Goal: Task Accomplishment & Management: Complete application form

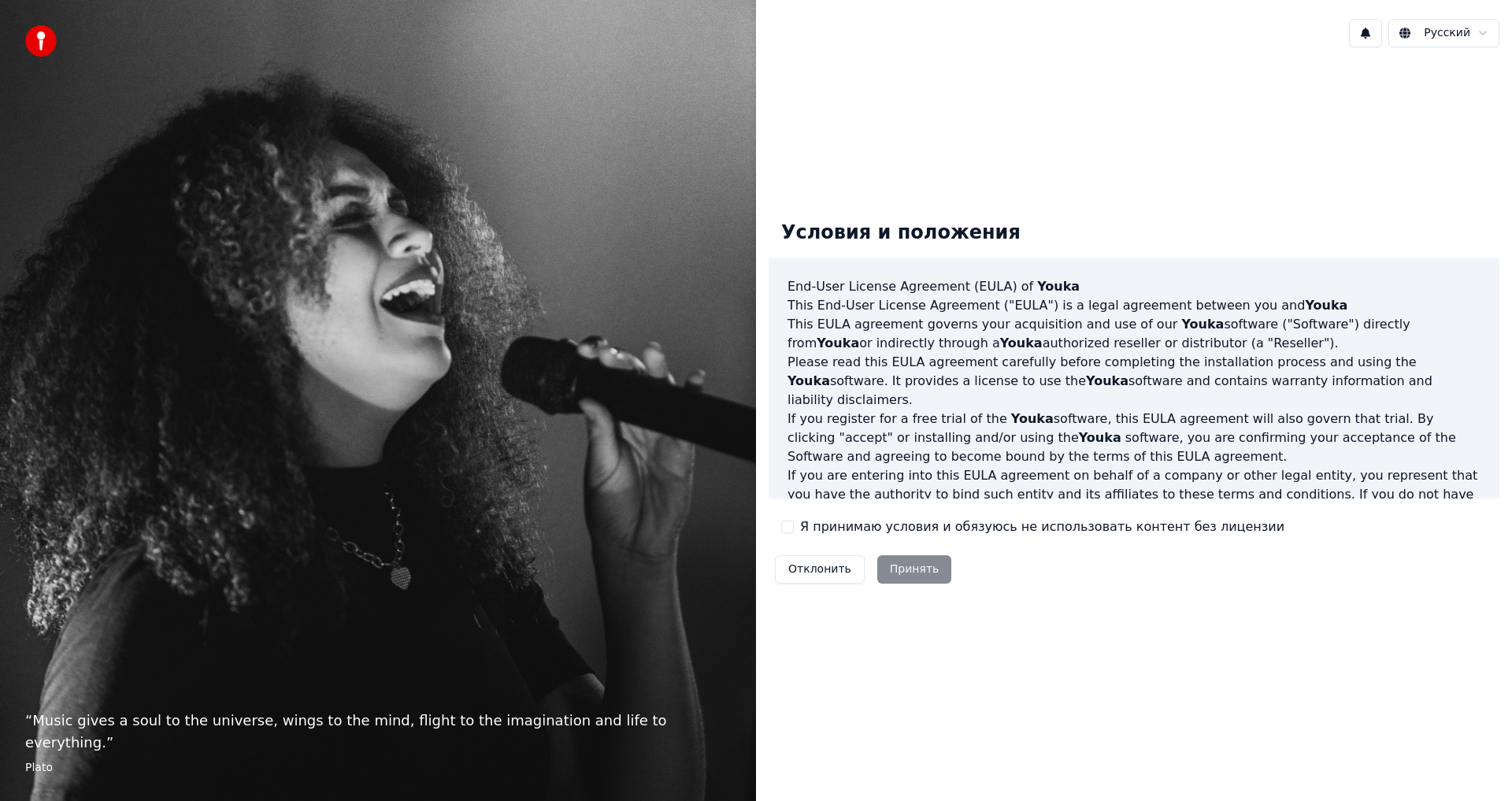
click at [800, 570] on button "Отклонить" at bounding box center [820, 569] width 90 height 28
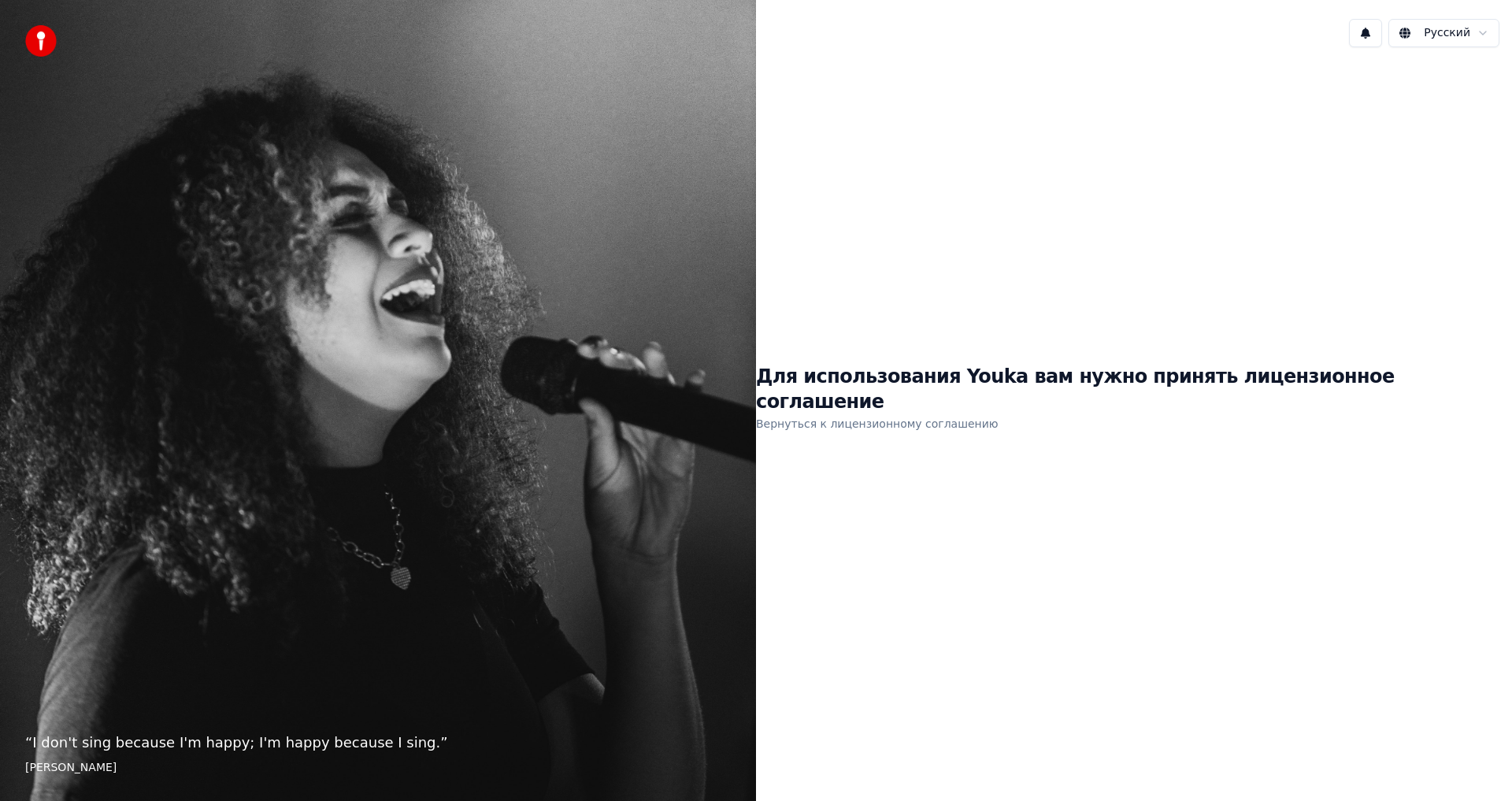
click at [886, 411] on link "Вернуться к лицензионному соглашению" at bounding box center [877, 423] width 243 height 25
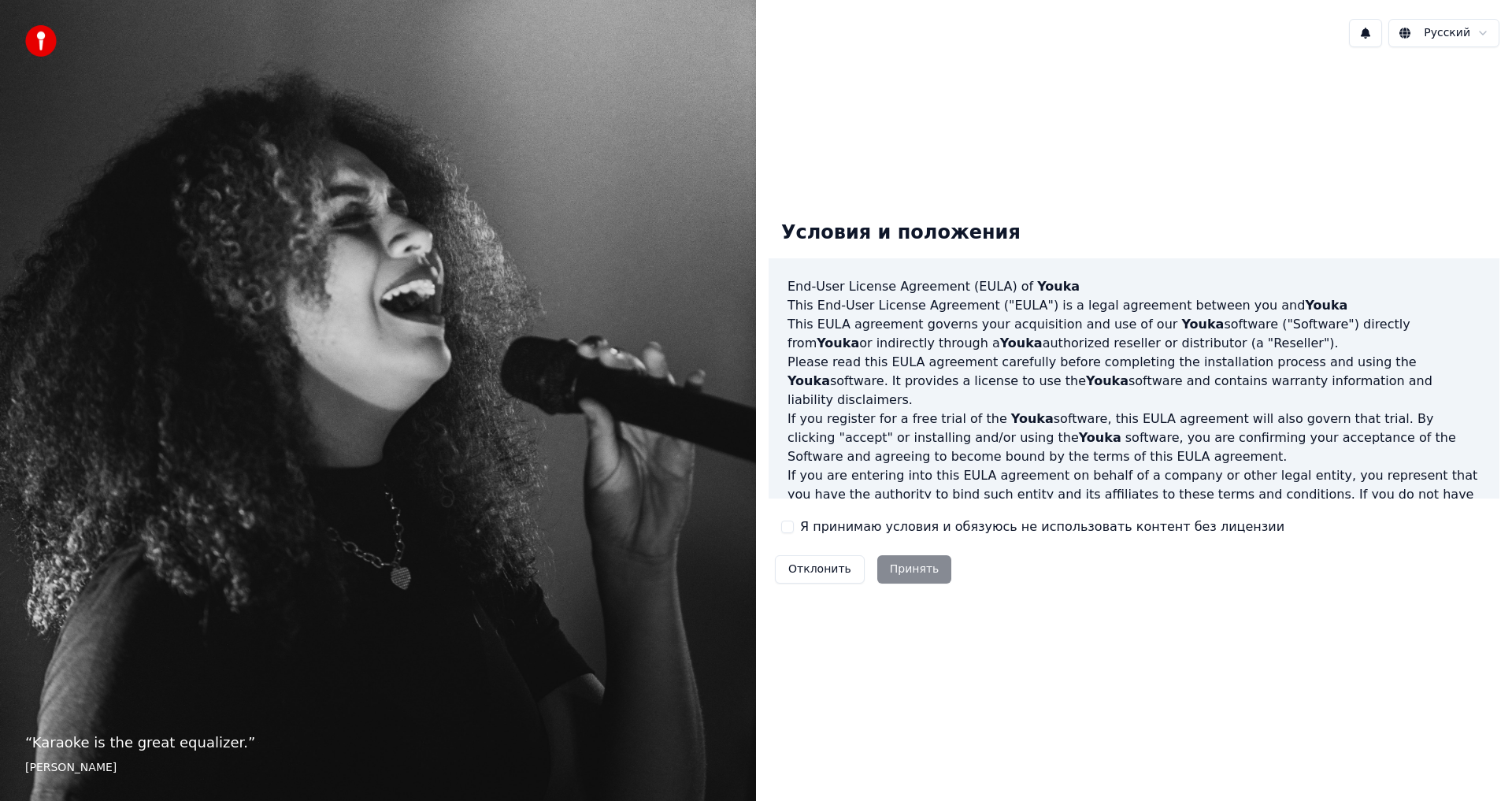
click at [899, 568] on div "Отклонить Принять" at bounding box center [863, 569] width 189 height 41
click at [897, 574] on div "Отклонить Принять" at bounding box center [863, 569] width 189 height 41
click at [792, 530] on button "Я принимаю условия и обязуюсь не использовать контент без лицензии" at bounding box center [787, 527] width 13 height 13
click at [901, 568] on button "Принять" at bounding box center [915, 569] width 75 height 28
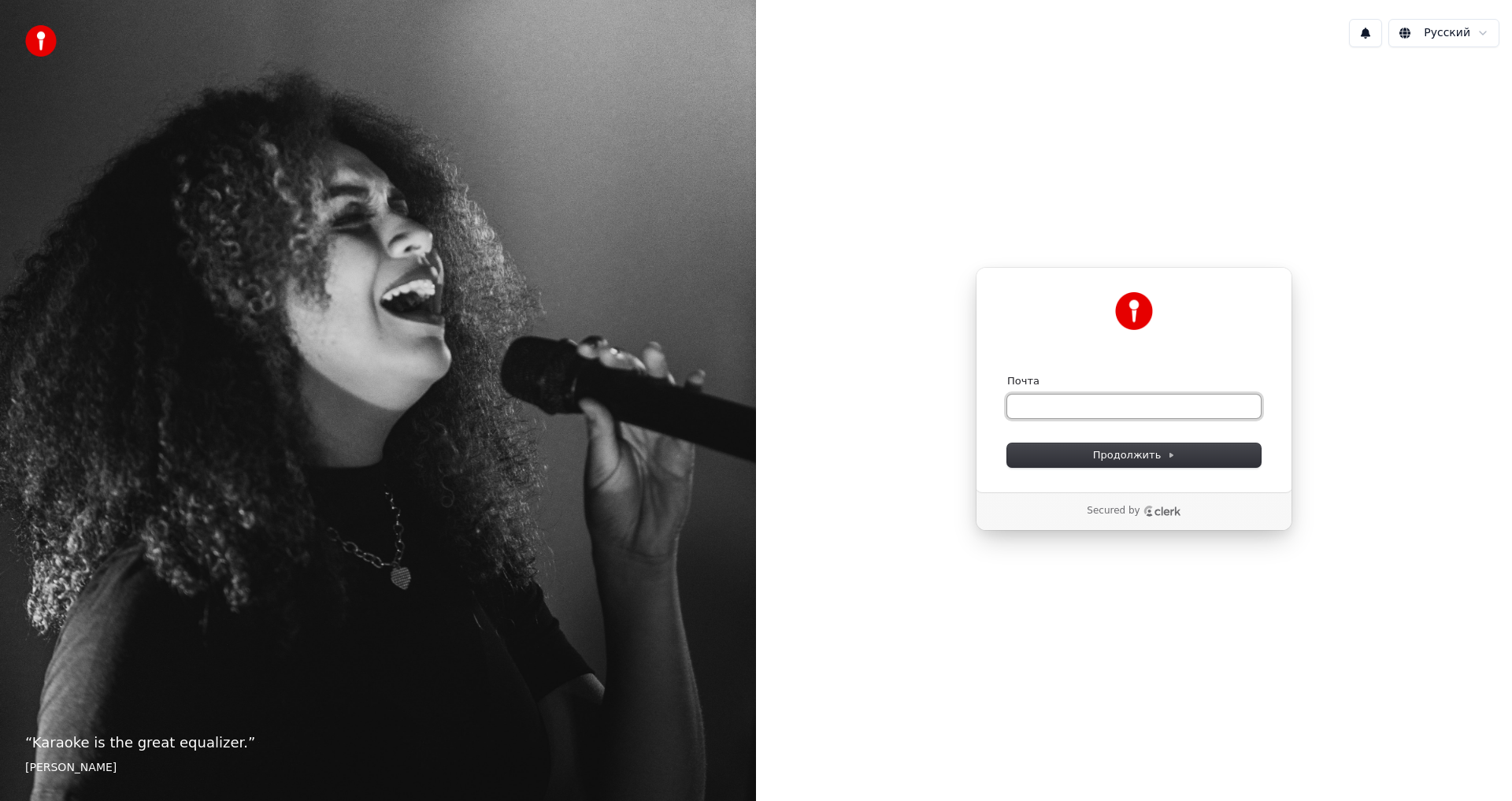
click at [1034, 403] on input "Почта" at bounding box center [1134, 406] width 253 height 23
click at [1082, 459] on button "Продолжить" at bounding box center [1134, 455] width 253 height 23
click at [1031, 403] on input "Почта" at bounding box center [1134, 406] width 253 height 23
click at [1020, 461] on button "Продолжить" at bounding box center [1134, 455] width 253 height 23
click at [1109, 458] on span "Продолжить" at bounding box center [1134, 455] width 83 height 14
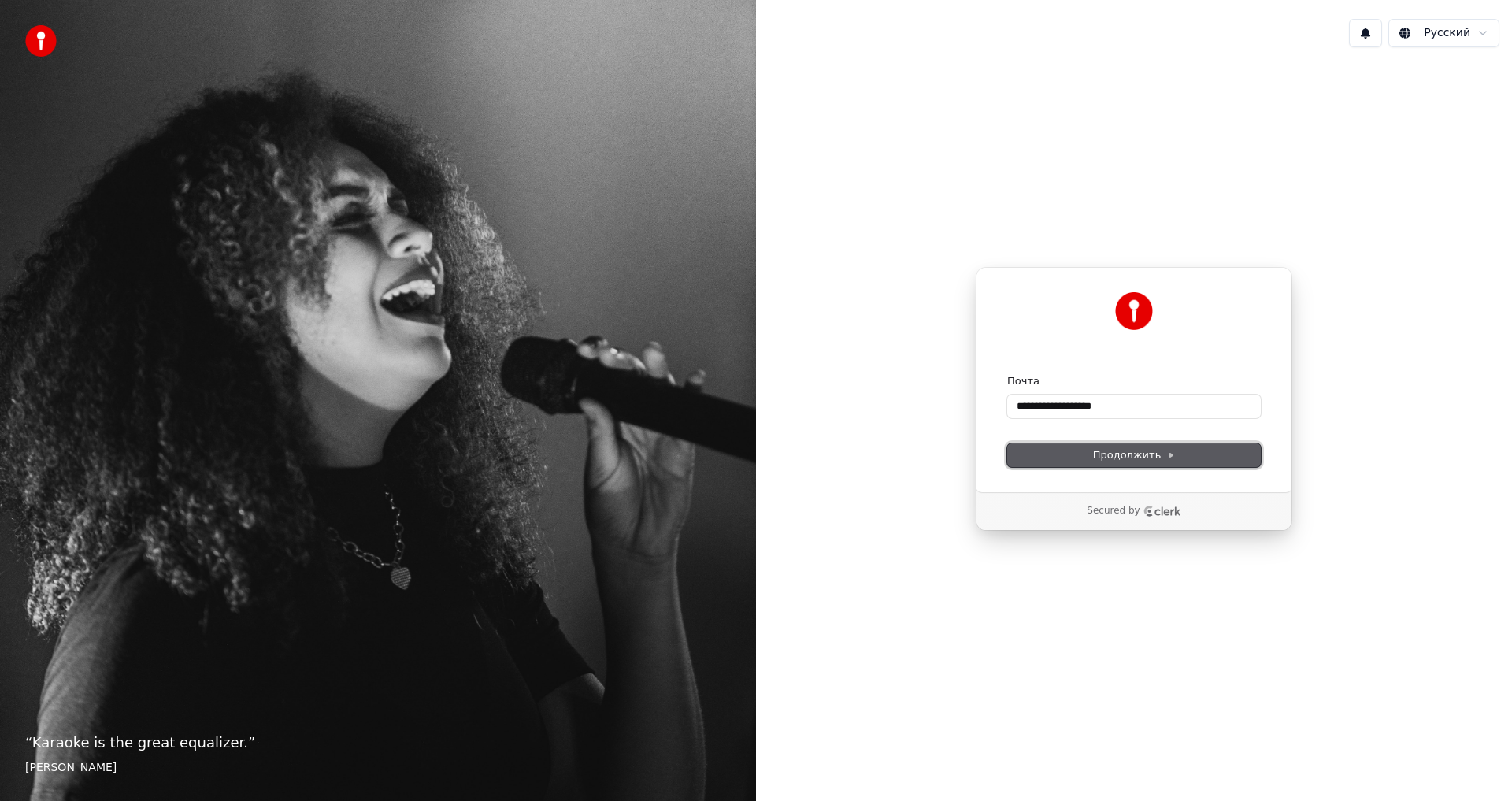
click at [1102, 447] on button "Продолжить" at bounding box center [1134, 455] width 253 height 23
click at [1108, 451] on span "Продолжить" at bounding box center [1134, 455] width 83 height 14
type input "**********"
